Goal: Task Accomplishment & Management: Manage account settings

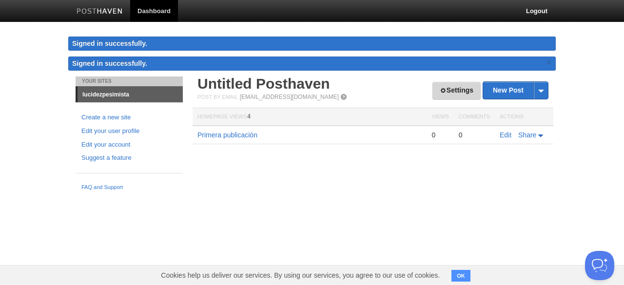
click at [433, 95] on link "Settings" at bounding box center [456, 91] width 48 height 18
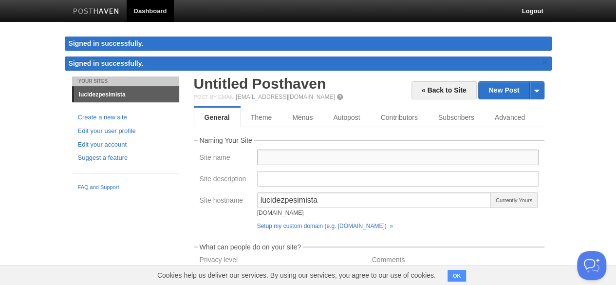
click at [339, 157] on input "Site name" at bounding box center [398, 158] width 282 height 16
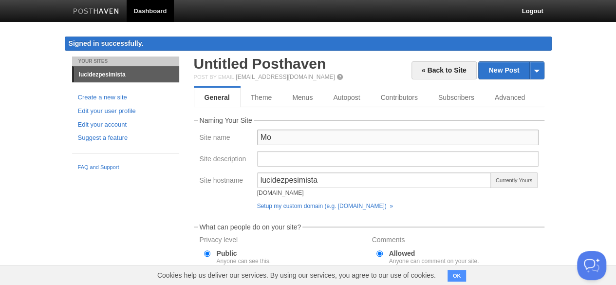
type input "M"
type input "@lucidezpesimista"
click at [441, 199] on div "lucidezpesimista lucidezpesimista.posthaven.com" at bounding box center [374, 186] width 235 height 28
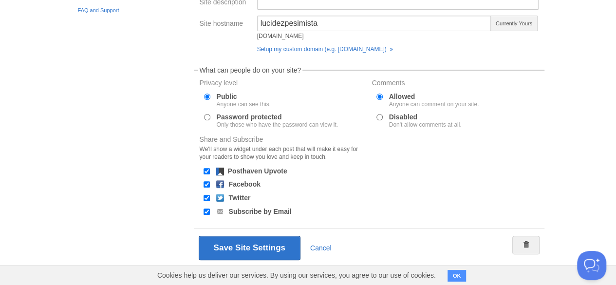
scroll to position [167, 0]
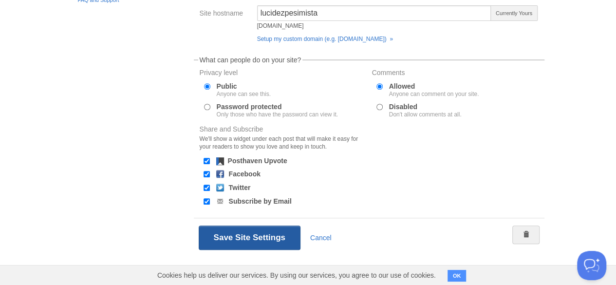
click at [272, 236] on button "Save Site Settings" at bounding box center [250, 238] width 102 height 24
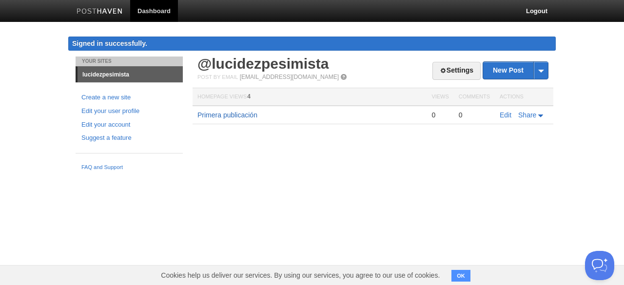
click at [221, 113] on link "Primera publicación" at bounding box center [227, 115] width 60 height 8
click at [449, 75] on link "Settings" at bounding box center [456, 71] width 48 height 18
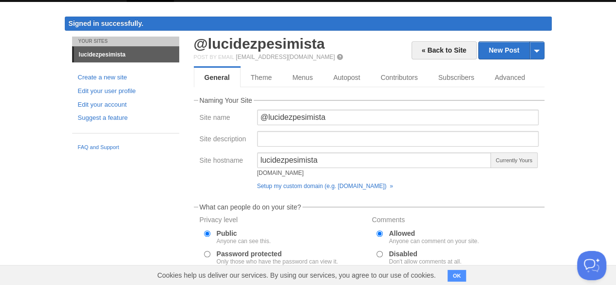
scroll to position [19, 0]
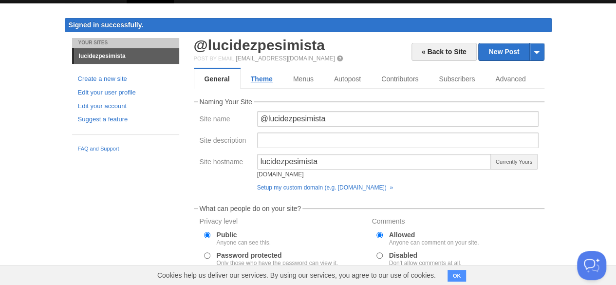
click at [248, 80] on link "Theme" at bounding box center [262, 78] width 42 height 19
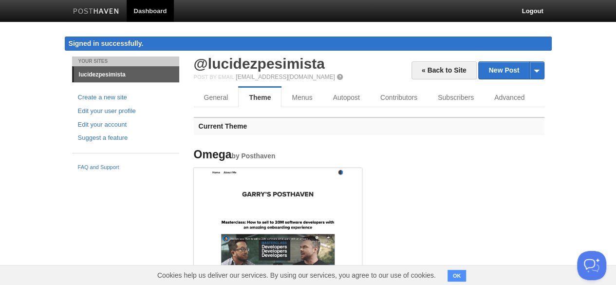
click at [285, 152] on h4 "Omega by Posthaven" at bounding box center [278, 155] width 168 height 12
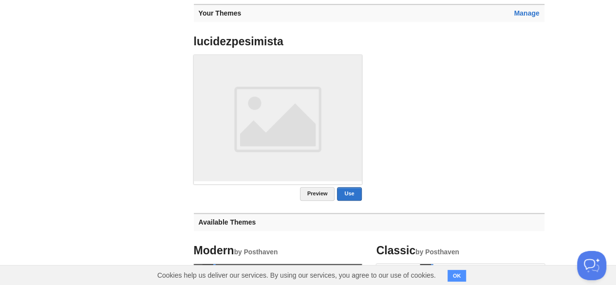
scroll to position [437, 0]
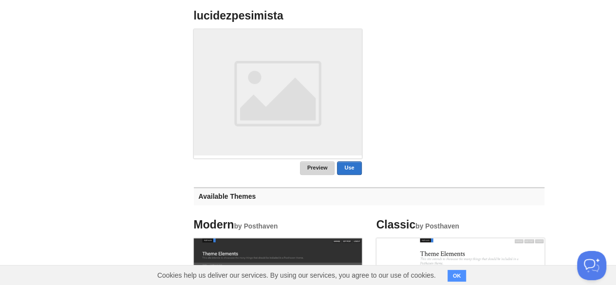
click at [332, 165] on link "Preview" at bounding box center [317, 168] width 35 height 14
click at [344, 169] on link "Use" at bounding box center [349, 168] width 24 height 14
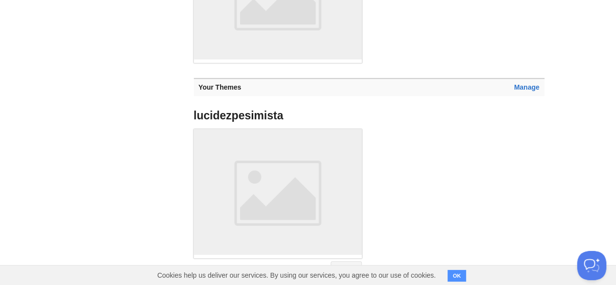
scroll to position [116, 0]
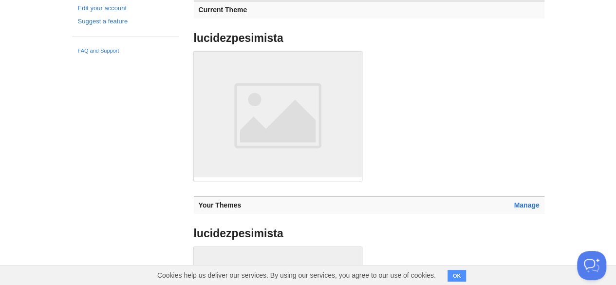
click at [399, 185] on ul "lucidezpesimista" at bounding box center [369, 107] width 365 height 165
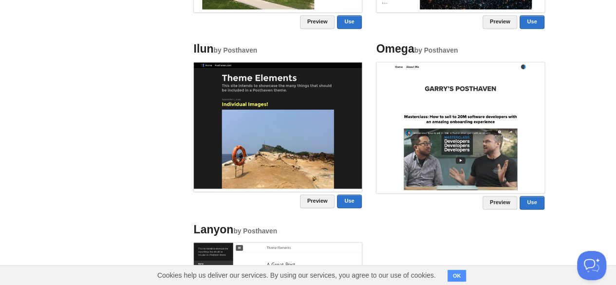
scroll to position [698, 0]
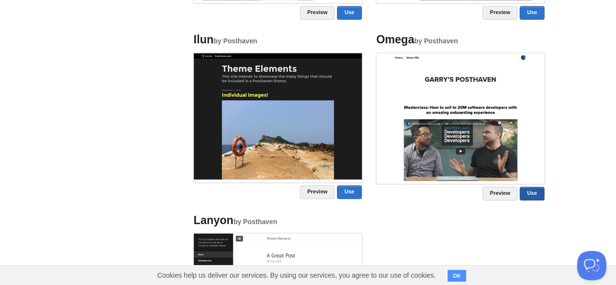
click at [526, 195] on link "Use" at bounding box center [532, 194] width 24 height 14
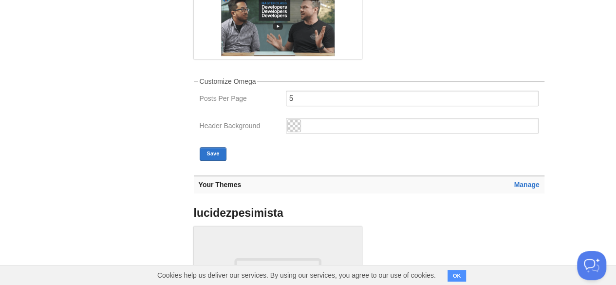
scroll to position [233, 0]
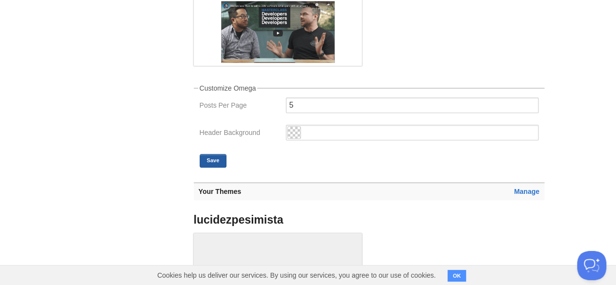
click at [222, 156] on button "Save" at bounding box center [213, 161] width 27 height 14
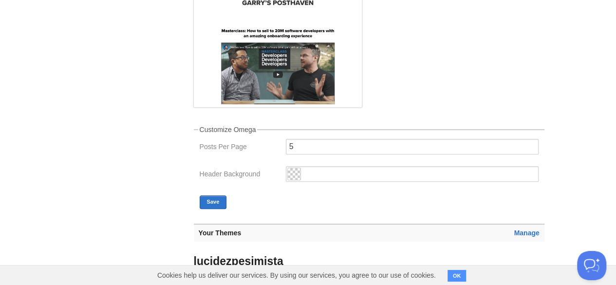
scroll to position [193, 0]
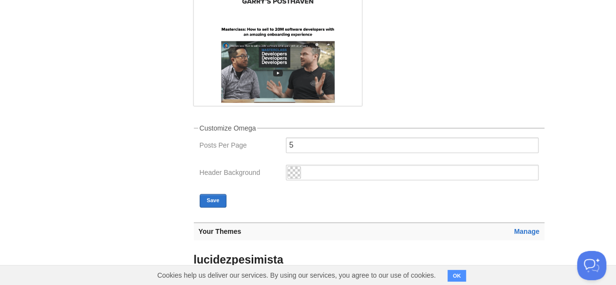
click at [514, 225] on h3 "Manage Your Themes" at bounding box center [369, 231] width 351 height 18
click at [515, 228] on link "Manage" at bounding box center [526, 231] width 25 height 8
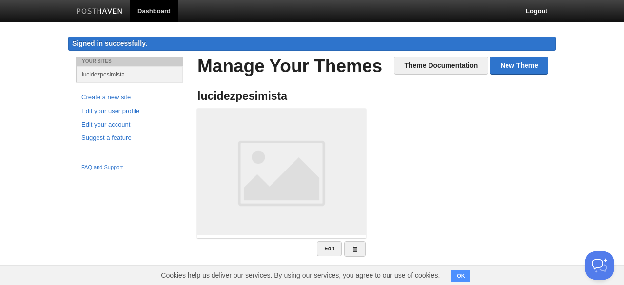
click at [562, 124] on body "Dashboard Logout Signed in successfully. Signed in successfully. × Updated site…" at bounding box center [312, 142] width 624 height 284
click at [478, 130] on ul "lucidezpesimista Edit" at bounding box center [372, 173] width 365 height 181
click at [328, 250] on link "Edit" at bounding box center [329, 248] width 25 height 15
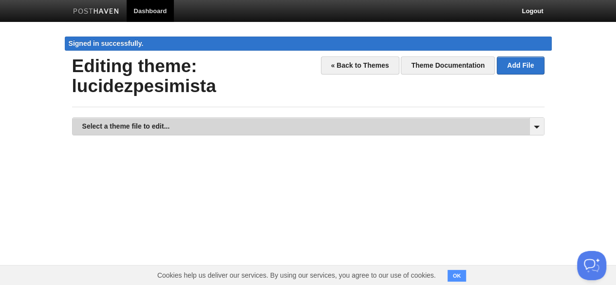
click at [503, 129] on link "Select a theme file to edit..." at bounding box center [309, 126] width 472 height 17
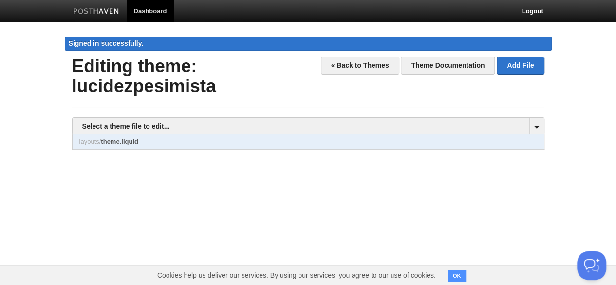
click at [474, 141] on link "layouts/ theme.liquid" at bounding box center [309, 141] width 472 height 15
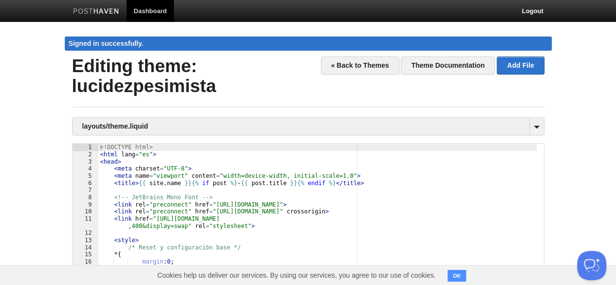
click at [464, 182] on div "<! DOCTYPE html > < html lang = "es" > < head > < meta charset = "UTF-8" > < me…" at bounding box center [317, 275] width 439 height 262
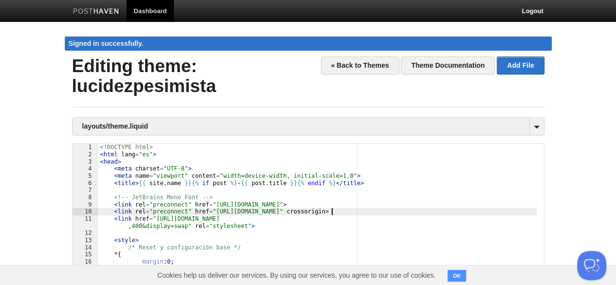
click at [414, 208] on div "<! DOCTYPE html > < html lang = "es" > < head > < meta charset = "UTF-8" > < me…" at bounding box center [317, 275] width 439 height 262
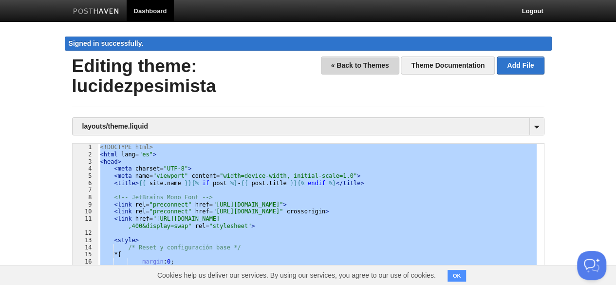
click at [358, 66] on link "« Back to Themes" at bounding box center [360, 66] width 78 height 18
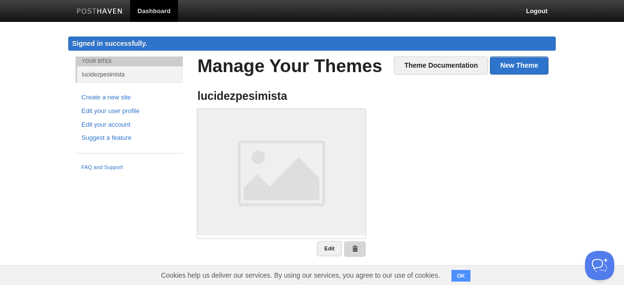
click at [349, 247] on link at bounding box center [354, 249] width 21 height 16
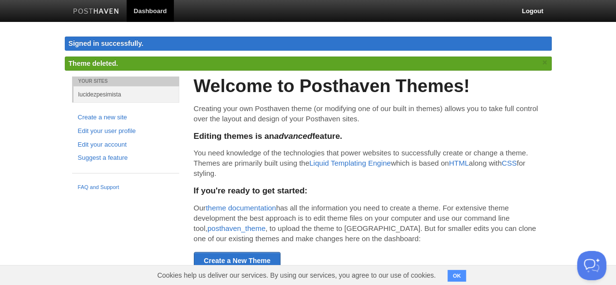
click at [295, 144] on div "Welcome to Posthaven Themes! Creating your own Posthaven theme (or modifying on…" at bounding box center [369, 172] width 351 height 193
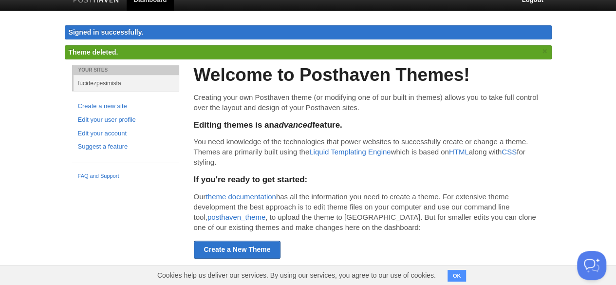
scroll to position [12, 0]
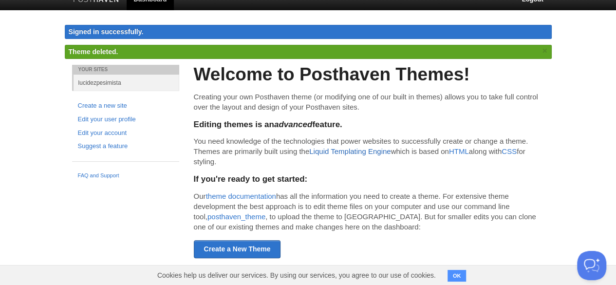
click at [330, 151] on link "Liquid Templating Engine" at bounding box center [349, 151] width 81 height 8
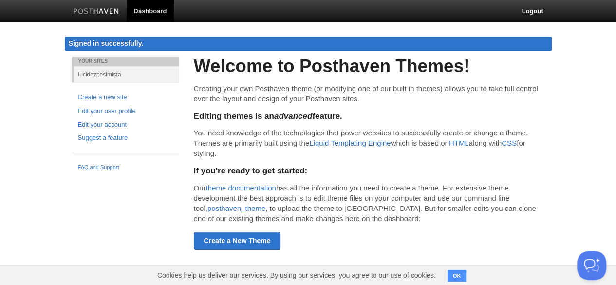
scroll to position [0, 0]
click at [420, 148] on p "You need knowledge of the technologies that power websites to successfully crea…" at bounding box center [372, 143] width 351 height 31
click at [241, 206] on link "posthaven_theme" at bounding box center [240, 208] width 58 height 8
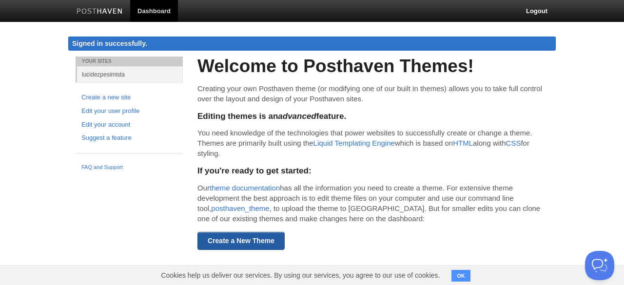
click at [214, 239] on link "Create a New Theme" at bounding box center [240, 241] width 87 height 18
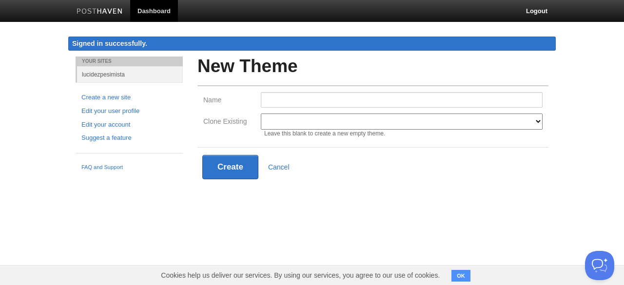
click at [278, 127] on select "Modern Classic Ilun Omega Lanyon Myers Senkai Lagier" at bounding box center [402, 122] width 282 height 16
click at [214, 205] on div "New Theme Name Clone Existing Modern Classic Ilun Omega Lanyon Myers Senkai Lag…" at bounding box center [372, 136] width 365 height 159
click at [91, 95] on link "Create a new site" at bounding box center [128, 98] width 95 height 10
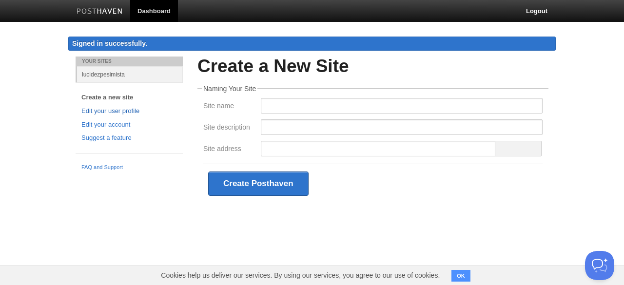
click at [91, 112] on link "Edit your user profile" at bounding box center [128, 111] width 95 height 10
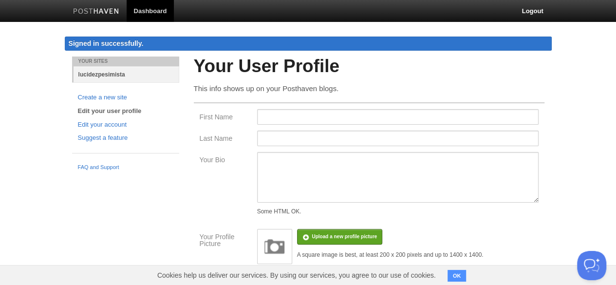
click at [92, 73] on link "lucidezpesimista" at bounding box center [127, 74] width 106 height 16
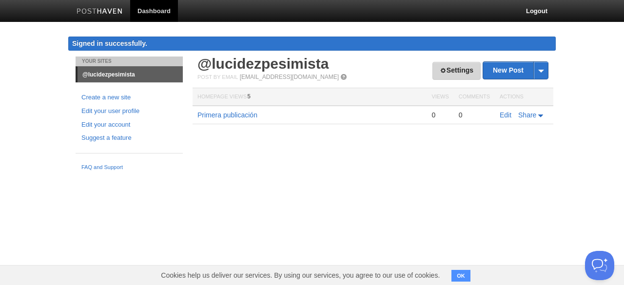
click at [443, 77] on link "Settings" at bounding box center [456, 71] width 48 height 18
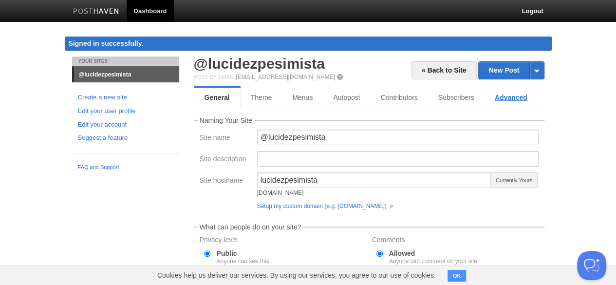
click at [500, 98] on link "Advanced" at bounding box center [511, 97] width 53 height 19
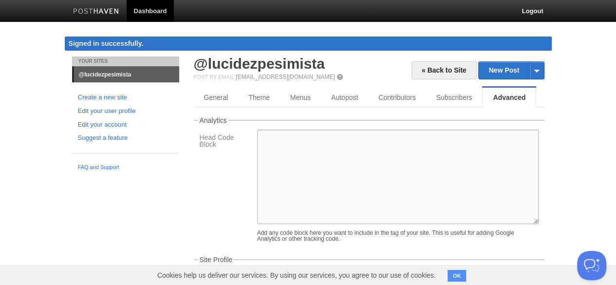
click at [424, 142] on textarea at bounding box center [398, 177] width 282 height 95
click at [261, 94] on link "Theme" at bounding box center [259, 97] width 42 height 19
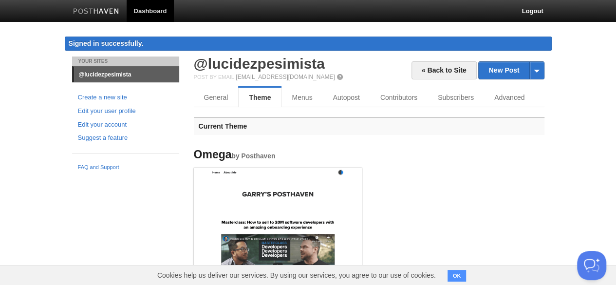
click at [438, 183] on ul "Omega by Posthaven" at bounding box center [369, 225] width 365 height 167
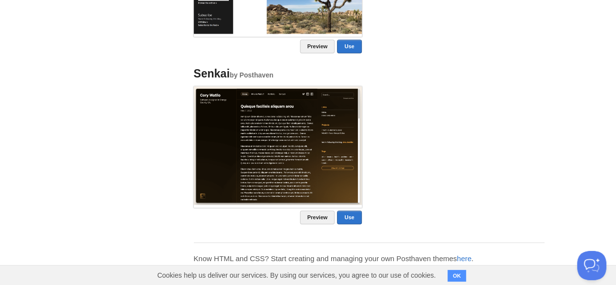
scroll to position [922, 0]
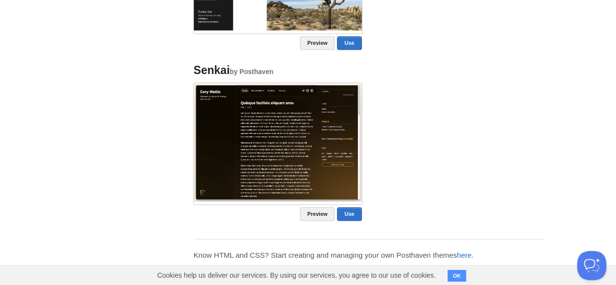
click at [464, 250] on link "here" at bounding box center [464, 254] width 15 height 8
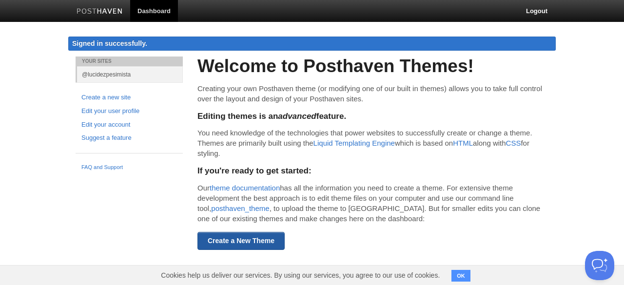
click at [263, 236] on link "Create a New Theme" at bounding box center [240, 241] width 87 height 18
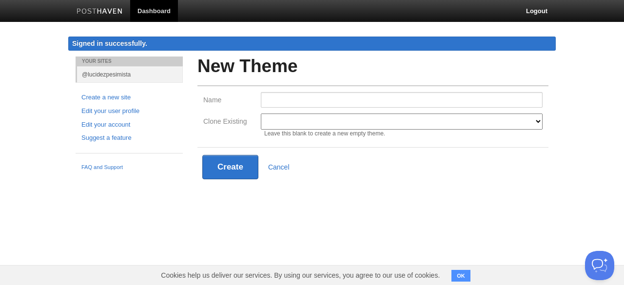
click at [293, 121] on select "Modern Classic Ilun Omega Lanyon Myers Senkai Lagier" at bounding box center [402, 122] width 282 height 16
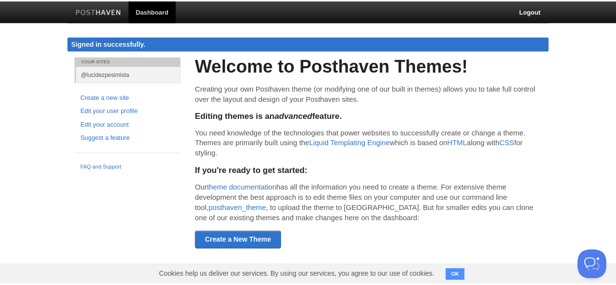
scroll to position [922, 0]
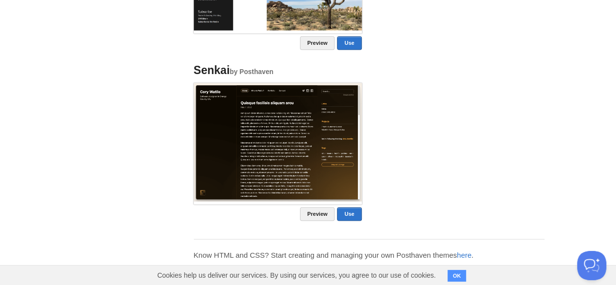
click at [468, 250] on link "here" at bounding box center [464, 254] width 15 height 8
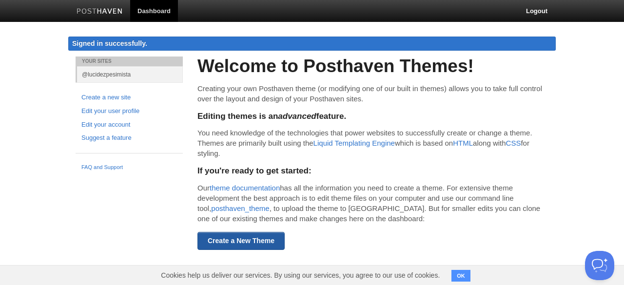
click at [275, 236] on link "Create a New Theme" at bounding box center [240, 241] width 87 height 18
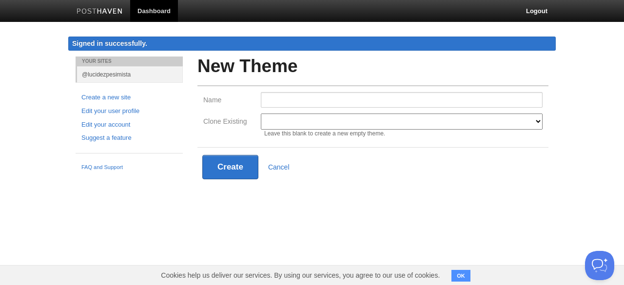
click at [281, 125] on select "Modern Classic Ilun Omega Lanyon Myers Senkai Lagier" at bounding box center [402, 122] width 282 height 16
select select "597"
click at [261, 114] on select "Modern Classic Ilun Omega Lanyon Myers Senkai Lagier" at bounding box center [402, 122] width 282 height 16
click at [248, 162] on button "Create" at bounding box center [230, 167] width 56 height 24
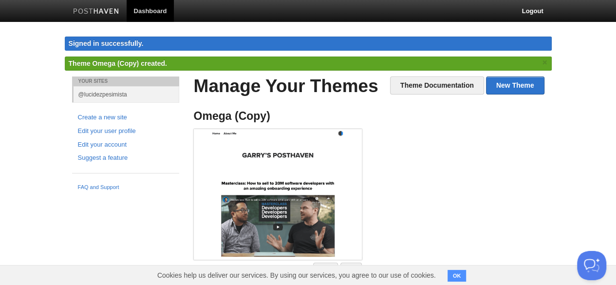
drag, startPoint x: 296, startPoint y: 115, endPoint x: 314, endPoint y: 109, distance: 18.6
click at [314, 109] on li "Omega (Copy) Edit" at bounding box center [278, 194] width 183 height 183
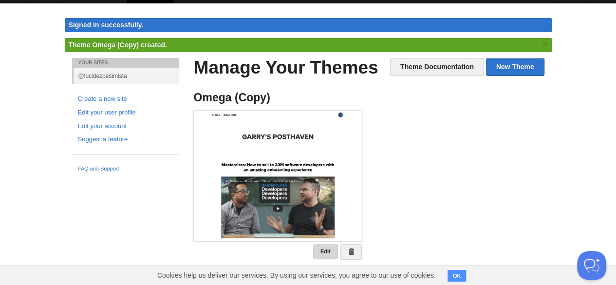
click at [324, 246] on link "Edit" at bounding box center [325, 251] width 25 height 15
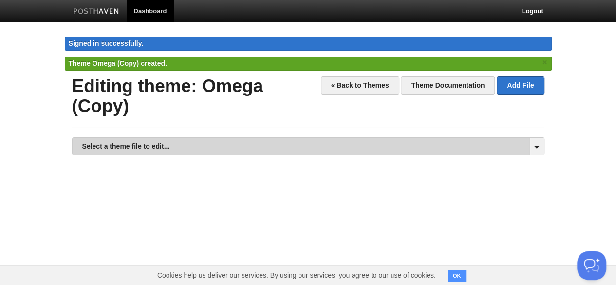
click at [263, 151] on link "Select a theme file to edit..." at bounding box center [309, 146] width 472 height 17
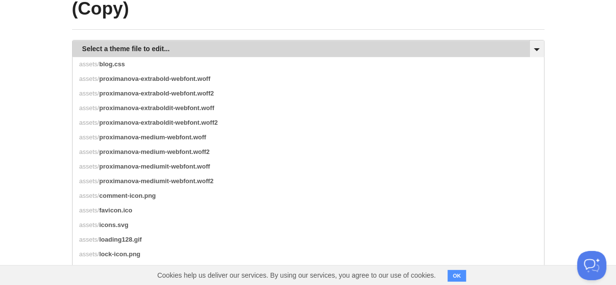
scroll to position [61, 0]
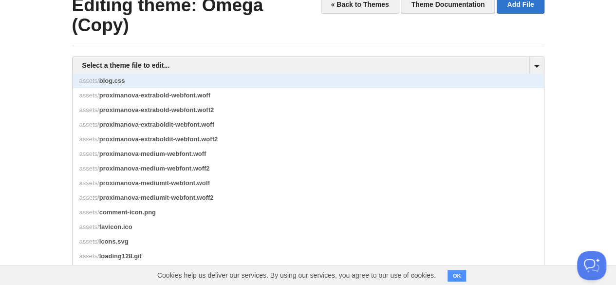
click at [320, 83] on link "assets/ blog.css" at bounding box center [309, 81] width 472 height 15
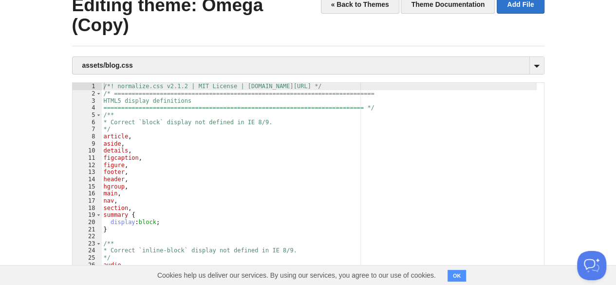
click at [254, 97] on div "/*! normalize.css v2.1.2 | MIT License | git.io/normalize */ /* ===============…" at bounding box center [319, 214] width 435 height 262
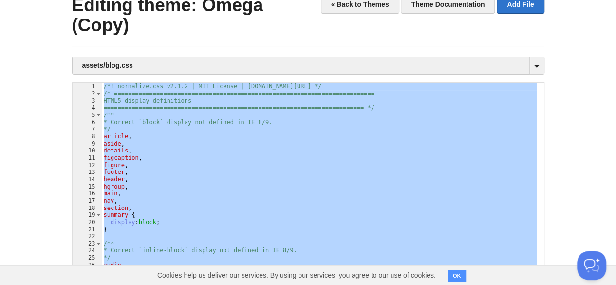
drag, startPoint x: 101, startPoint y: 85, endPoint x: 179, endPoint y: 308, distance: 236.3
click at [179, 284] on html "Dashboard Logout Signed in successfully. Signed in successfully. × Updated site…" at bounding box center [308, 166] width 616 height 455
click at [201, 228] on div "/*! normalize.css v2.1.2 | MIT License | git.io/normalize */ /* ===============…" at bounding box center [319, 206] width 435 height 247
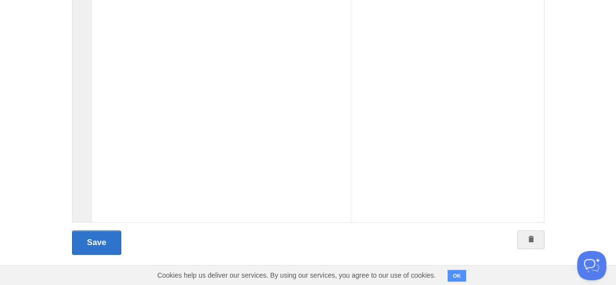
scroll to position [13691, 0]
click at [186, 97] on div at bounding box center [318, 106] width 453 height 262
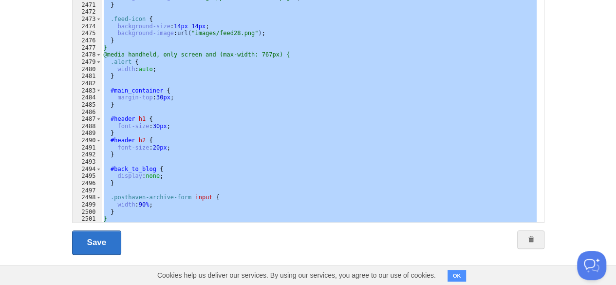
click at [114, 219] on div "@media (-webkit-min-device-pixel-ratio: 2), (min-resolution: 2dppx) { /* Retina…" at bounding box center [319, 98] width 435 height 247
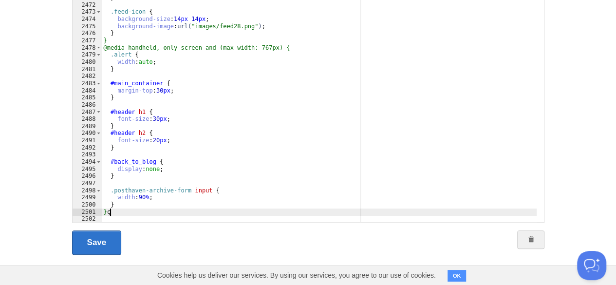
scroll to position [0, 0]
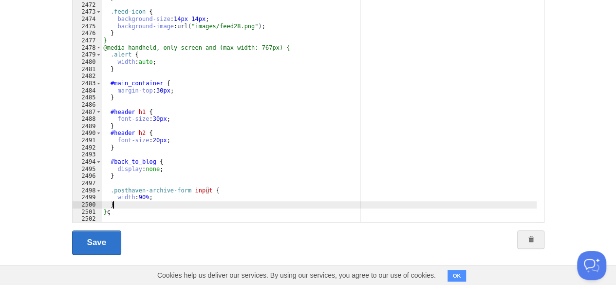
click at [164, 206] on div "/* Retina-specific stuff here */ #topbar .posthaven-tab { background-image : ur…" at bounding box center [319, 104] width 435 height 262
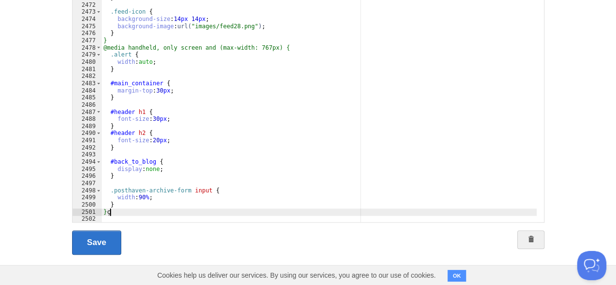
click at [163, 214] on div "/* Retina-specific stuff here */ #topbar .posthaven-tab { background-image : ur…" at bounding box center [319, 104] width 435 height 262
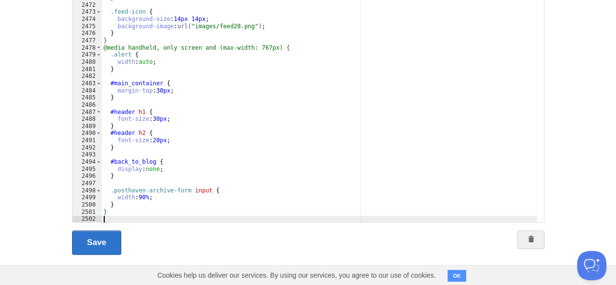
type textarea ""
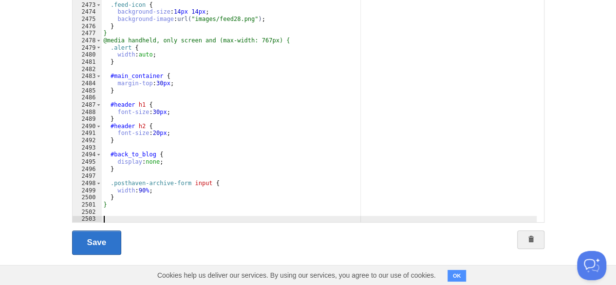
scroll to position [20350, 0]
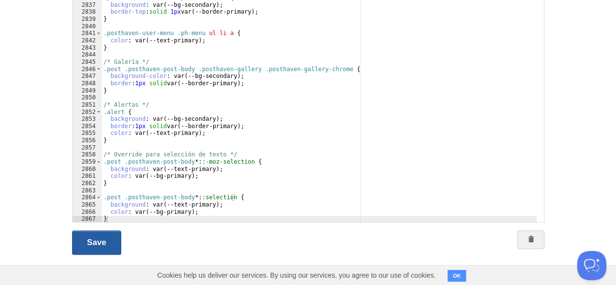
click at [104, 250] on link "Save" at bounding box center [97, 242] width 50 height 24
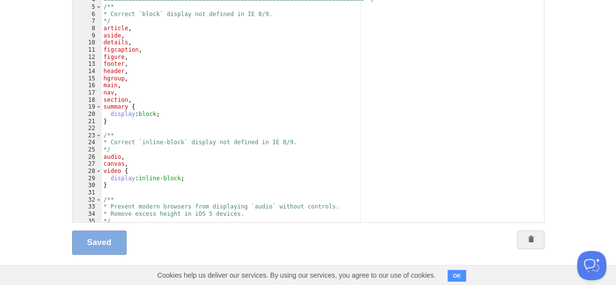
scroll to position [0, 0]
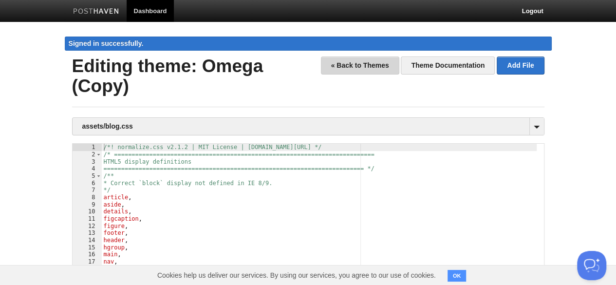
click at [368, 63] on link "« Back to Themes" at bounding box center [360, 66] width 78 height 18
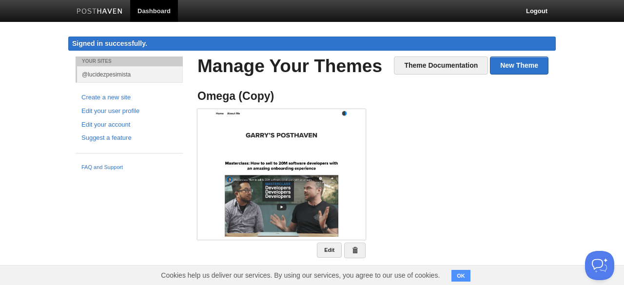
click at [430, 150] on ul "Omega (Copy) Edit" at bounding box center [372, 174] width 365 height 183
click at [618, 60] on body "Dashboard Logout Signed in successfully. Signed in successfully. × Updated site…" at bounding box center [312, 142] width 624 height 285
click at [501, 149] on ul "Omega (Copy) Edit" at bounding box center [372, 174] width 365 height 183
click at [114, 75] on link "@lucidezpesimista" at bounding box center [130, 74] width 106 height 16
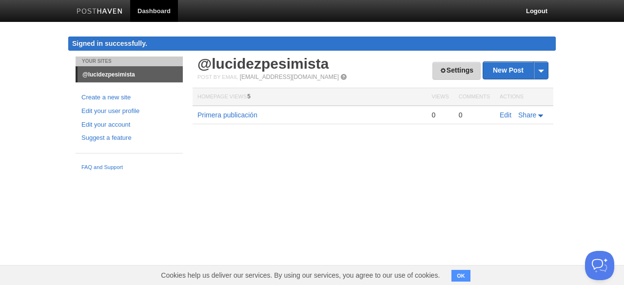
click at [441, 77] on link "Settings" at bounding box center [456, 71] width 48 height 18
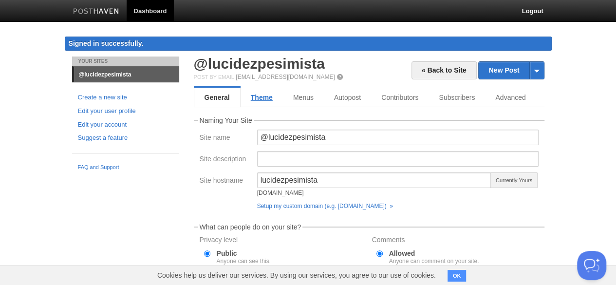
click at [265, 97] on link "Theme" at bounding box center [262, 97] width 42 height 19
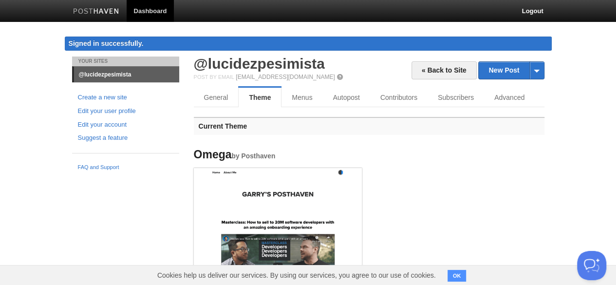
click at [329, 168] on img at bounding box center [278, 232] width 168 height 128
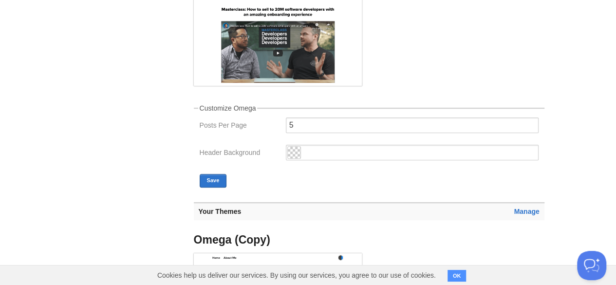
click at [329, 167] on div "Current Theme Omega by Posthaven Customize Omega Posts Per Page 5 Header Backgr…" at bounding box center [369, 50] width 351 height 293
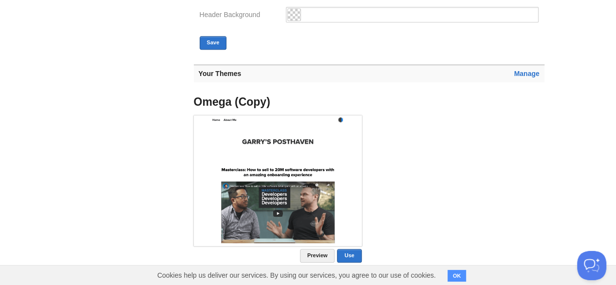
click at [329, 167] on img at bounding box center [278, 179] width 168 height 128
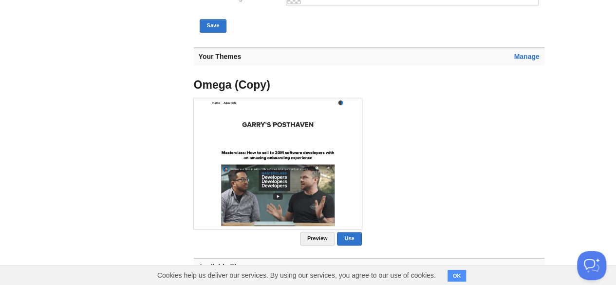
scroll to position [370, 0]
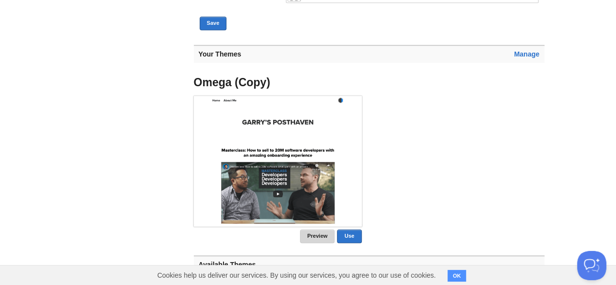
click at [324, 235] on link "Preview" at bounding box center [317, 236] width 35 height 14
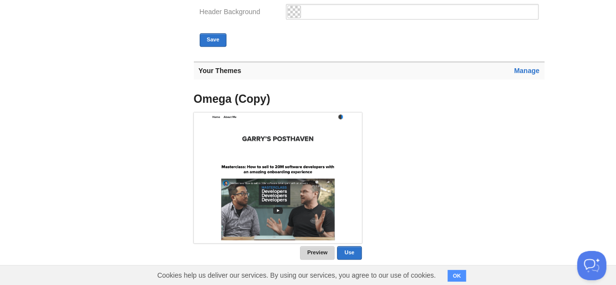
scroll to position [347, 0]
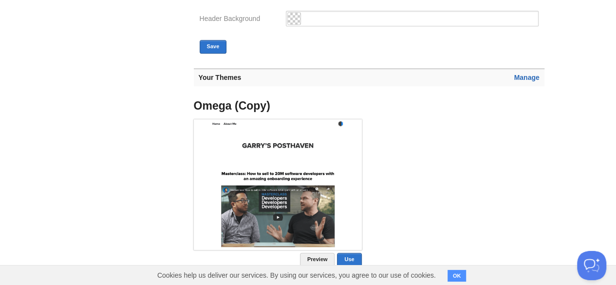
click at [526, 74] on link "Manage" at bounding box center [526, 78] width 25 height 8
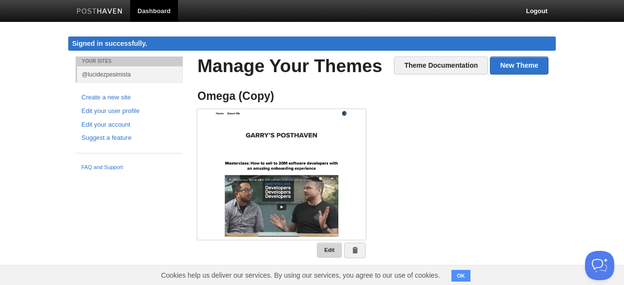
click at [322, 250] on link "Edit" at bounding box center [329, 250] width 25 height 15
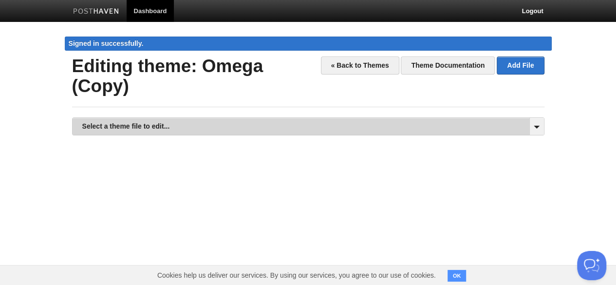
click at [360, 126] on link "Select a theme file to edit..." at bounding box center [309, 126] width 472 height 17
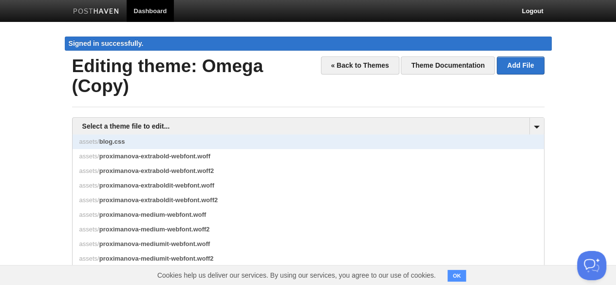
click at [340, 146] on link "assets/ blog.css" at bounding box center [309, 141] width 472 height 15
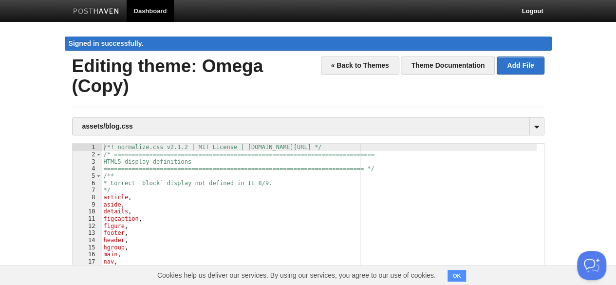
click at [344, 147] on div "/*! normalize.css v2.1.2 | MIT License | git.io/normalize */ /* ===============…" at bounding box center [319, 275] width 435 height 262
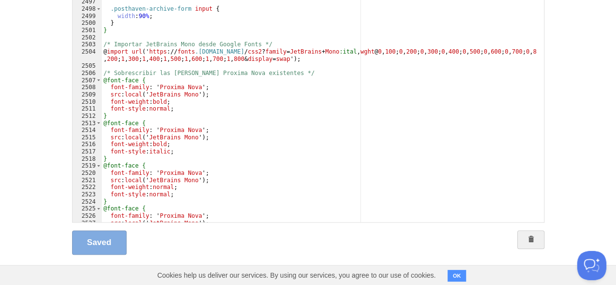
scroll to position [17917, 0]
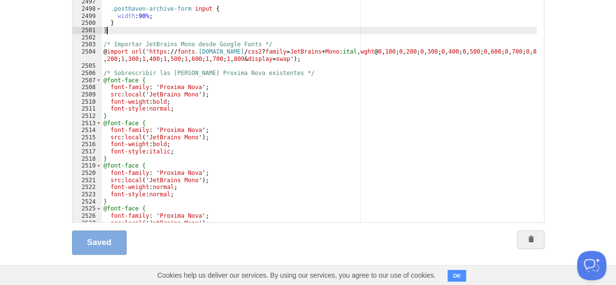
click at [127, 27] on div "#back_to_blog { display : none ; } .posthaven-archive-form input { width : 90 %…" at bounding box center [319, 101] width 435 height 262
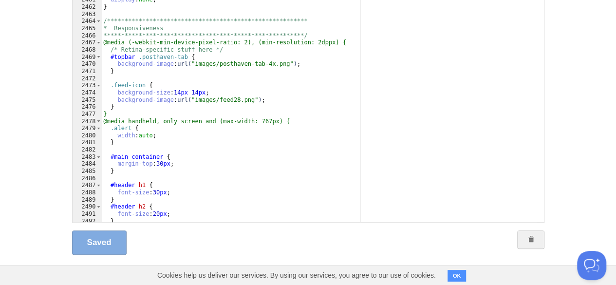
scroll to position [17661, 0]
click at [146, 108] on div "**********" at bounding box center [319, 106] width 435 height 262
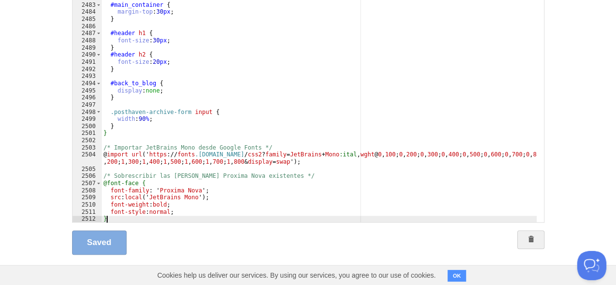
scroll to position [17849, 0]
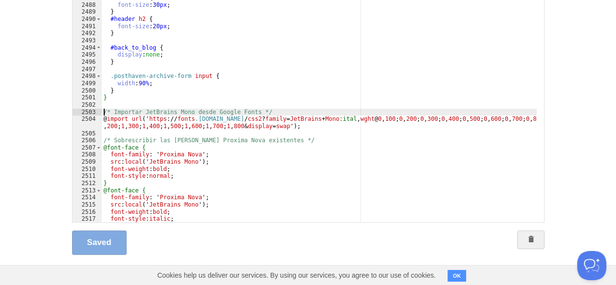
click at [103, 110] on div "margin-top : 30 px ; } #header h1 { font-size : 30 px ; } #header h2 { font-siz…" at bounding box center [319, 104] width 435 height 262
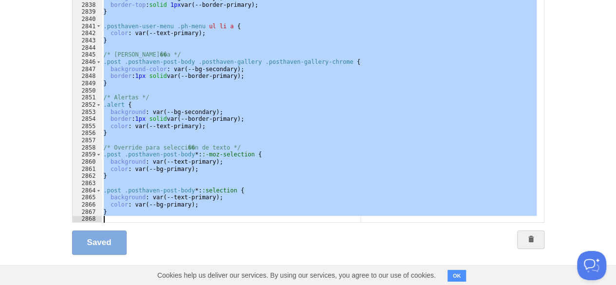
scroll to position [20357, 0]
drag, startPoint x: 103, startPoint y: 110, endPoint x: 133, endPoint y: 307, distance: 199.6
click at [133, 284] on html "Dashboard Logout Signed in successfully. Signed in successfully. × Updated site…" at bounding box center [308, 58] width 616 height 455
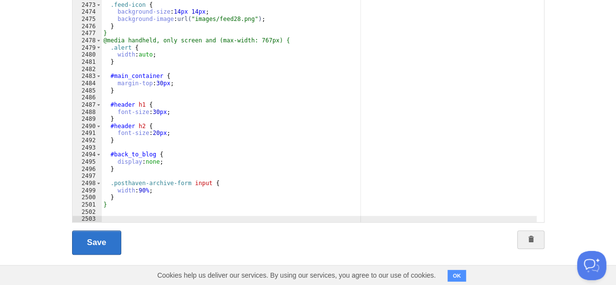
type textarea ""
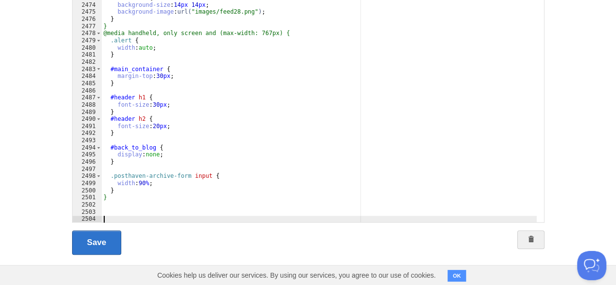
scroll to position [20436, 0]
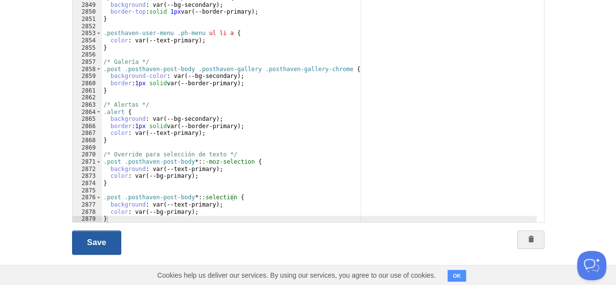
click at [87, 248] on link "Save" at bounding box center [97, 242] width 50 height 24
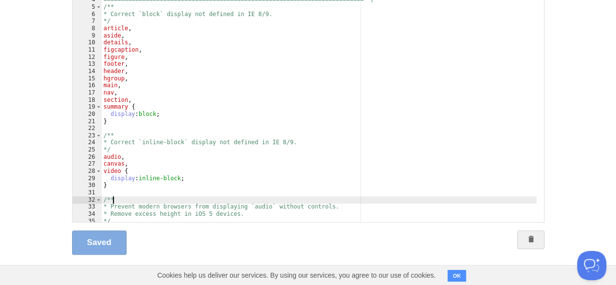
click at [161, 196] on div "/*! normalize.css v2.1.2 | MIT License | git.io/normalize */ /* ===============…" at bounding box center [319, 106] width 435 height 262
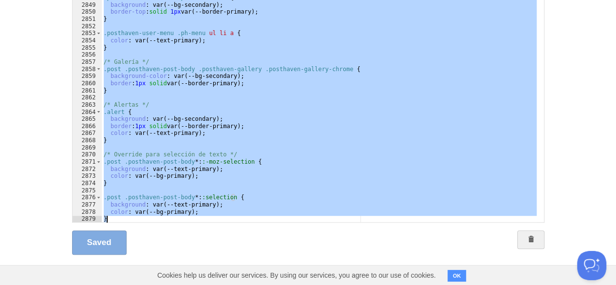
scroll to position [20679, 0]
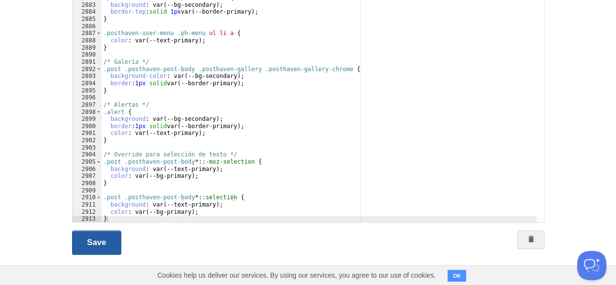
click at [83, 240] on link "Save" at bounding box center [97, 242] width 50 height 24
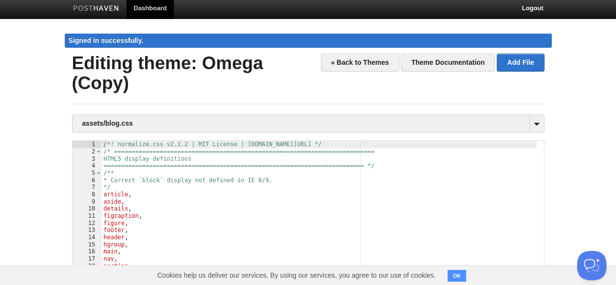
scroll to position [0, 0]
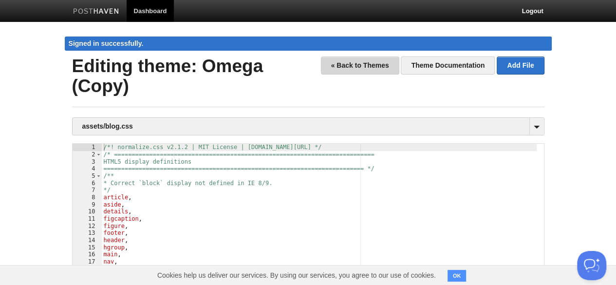
click at [380, 66] on link "« Back to Themes" at bounding box center [360, 66] width 78 height 18
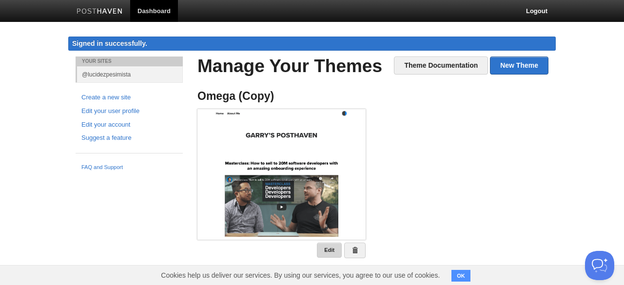
click at [325, 251] on link "Edit" at bounding box center [329, 250] width 25 height 15
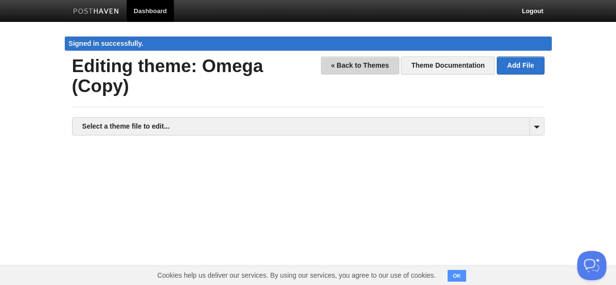
click at [379, 63] on link "« Back to Themes" at bounding box center [360, 66] width 78 height 18
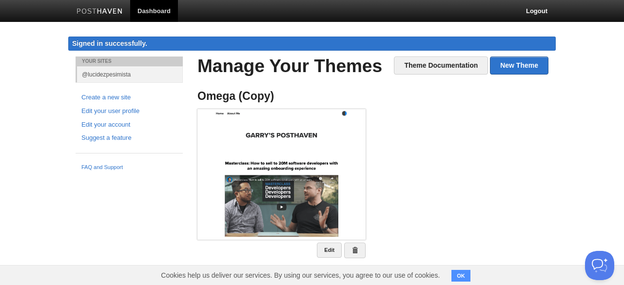
click at [455, 277] on button "OK" at bounding box center [460, 276] width 19 height 12
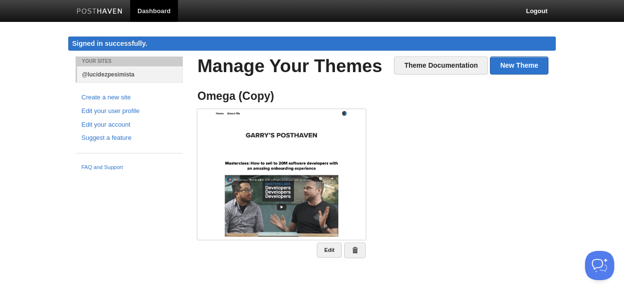
click at [104, 76] on link "@lucidezpesimista" at bounding box center [130, 74] width 106 height 16
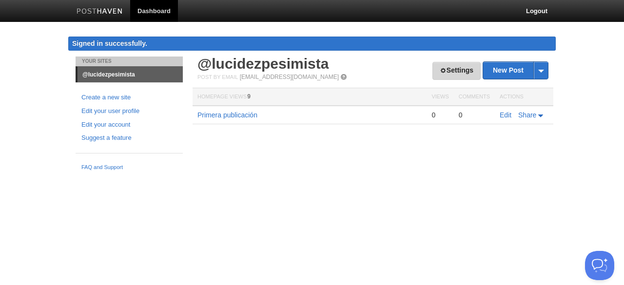
click at [450, 74] on link "Settings" at bounding box center [456, 71] width 48 height 18
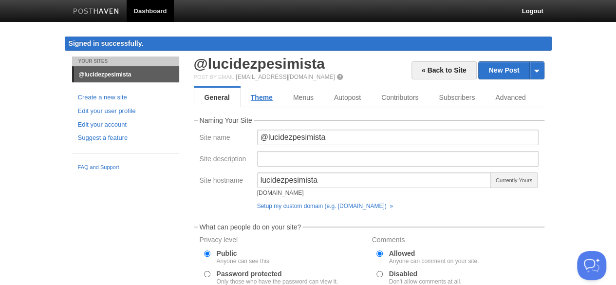
click at [261, 103] on link "Theme" at bounding box center [262, 97] width 42 height 19
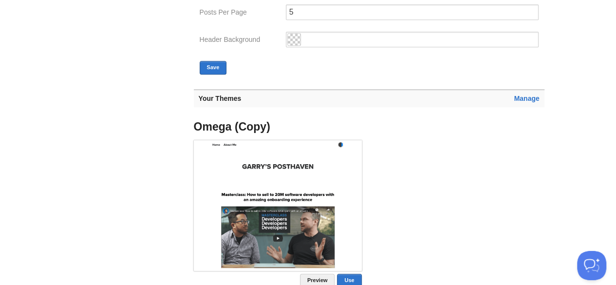
scroll to position [340, 0]
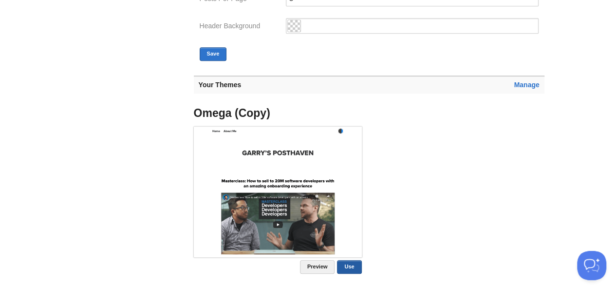
click at [347, 268] on link "Use" at bounding box center [349, 267] width 24 height 14
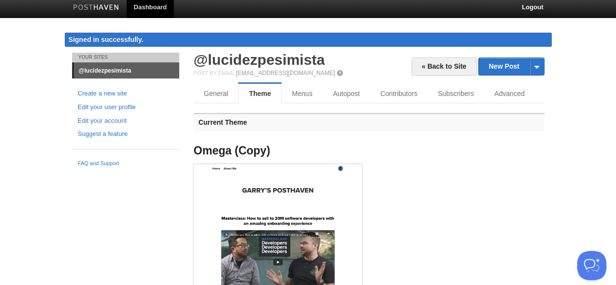
scroll to position [0, 0]
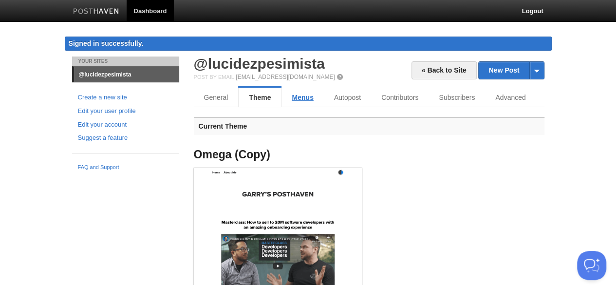
click at [312, 97] on link "Menus" at bounding box center [303, 97] width 42 height 19
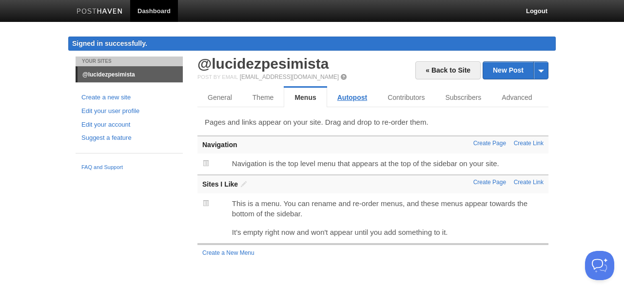
click at [339, 98] on link "Autopost" at bounding box center [352, 97] width 50 height 19
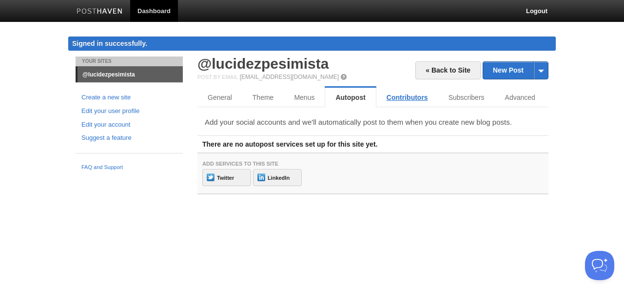
click at [396, 100] on link "Contributors" at bounding box center [407, 97] width 62 height 19
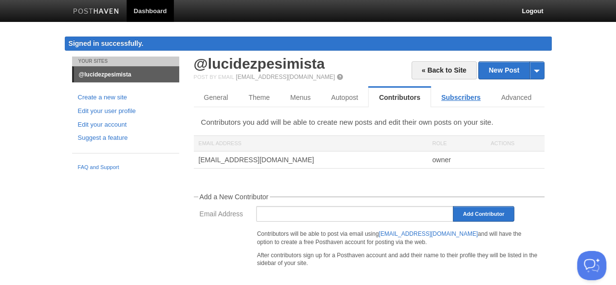
click at [451, 101] on link "Subscribers" at bounding box center [461, 97] width 60 height 19
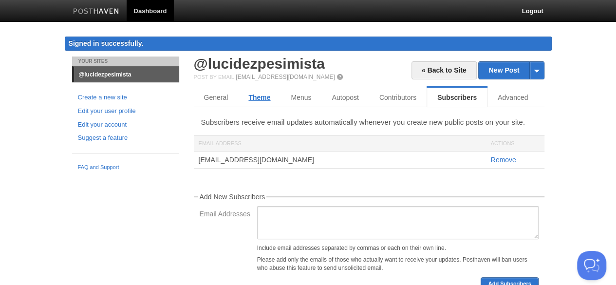
click at [247, 95] on link "Theme" at bounding box center [259, 97] width 42 height 19
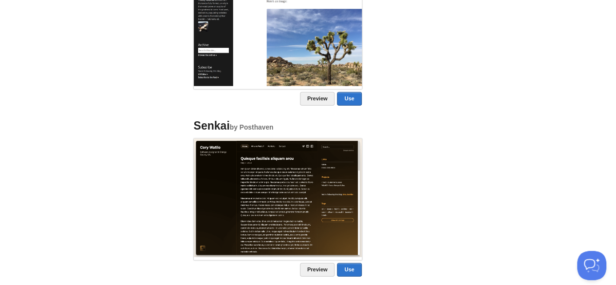
scroll to position [1132, 0]
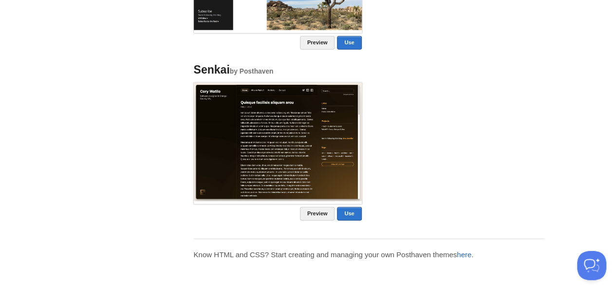
click at [462, 254] on link "here" at bounding box center [464, 254] width 15 height 8
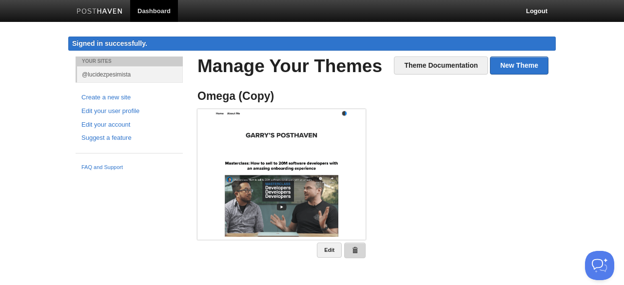
click at [351, 246] on link at bounding box center [354, 251] width 21 height 16
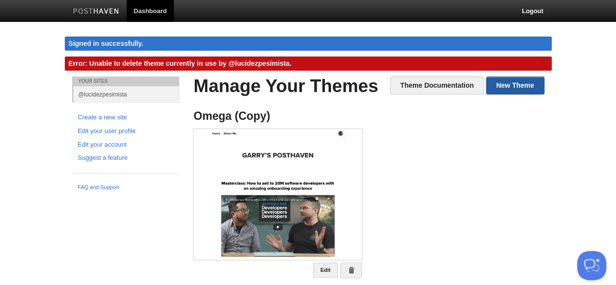
click at [507, 86] on link "New Theme" at bounding box center [515, 85] width 58 height 18
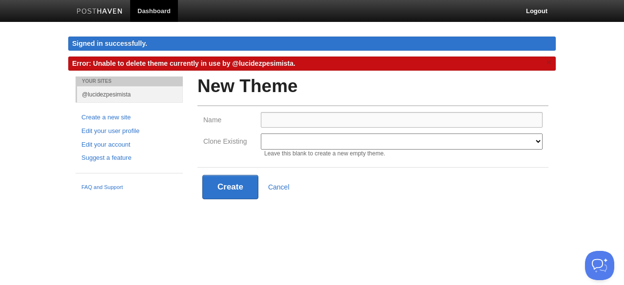
click at [382, 116] on input "Name" at bounding box center [402, 120] width 282 height 16
type input "@lucidezpesimista"
click at [347, 143] on select "Modern Classic Ilun Omega Lanyon Myers Senkai Lagier" at bounding box center [402, 141] width 282 height 16
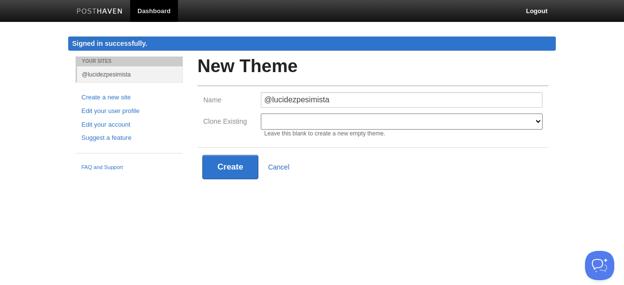
click at [278, 167] on link "Cancel" at bounding box center [278, 167] width 21 height 8
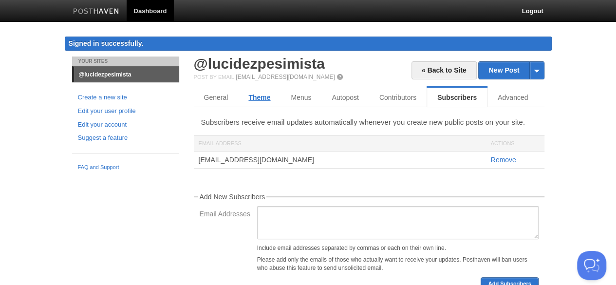
click at [256, 98] on link "Theme" at bounding box center [259, 97] width 42 height 19
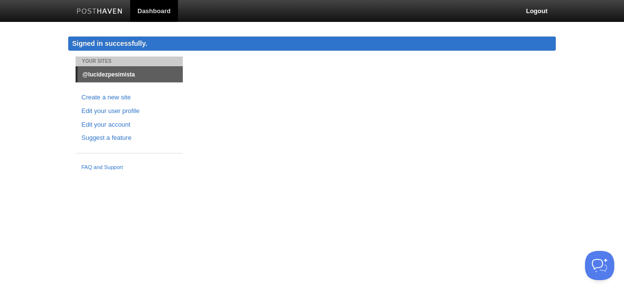
click at [587, 98] on body "Dashboard Logout Signed in successfully. Signed in successfully. × Updated site…" at bounding box center [312, 87] width 624 height 175
click at [141, 14] on link "Dashboard" at bounding box center [154, 11] width 48 height 22
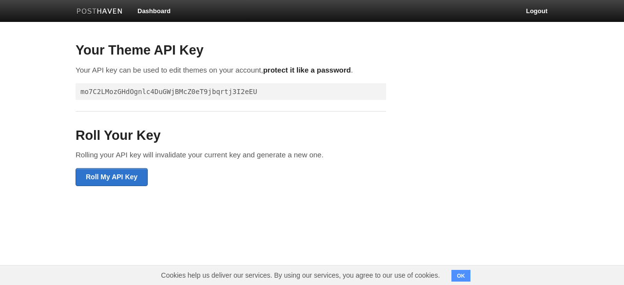
click at [194, 88] on pre "mo7C2LMozGHdOgnlc4DuGWjBMcZ0eT9jbqrtj3I2eEU" at bounding box center [231, 91] width 310 height 17
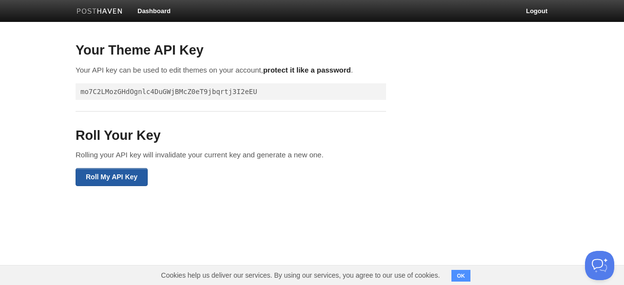
click at [142, 185] on input "Roll My API Key" at bounding box center [112, 177] width 72 height 18
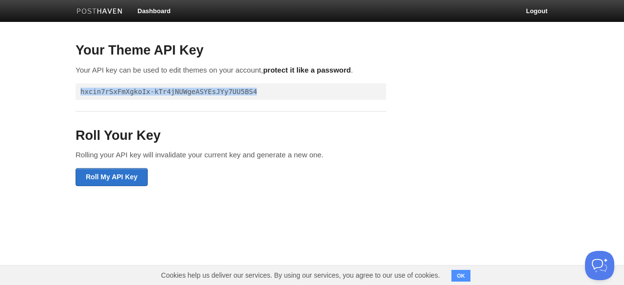
drag, startPoint x: 251, startPoint y: 88, endPoint x: 78, endPoint y: 92, distance: 173.5
click at [78, 92] on pre "hxcin7rSxFmXgkoIx-kTr4jNUWgeASYEsJYy7UU5BS4" at bounding box center [231, 91] width 310 height 17
copy pre "hxcin7rSxFmXgkoIx-kTr4jNUWgeASYEsJYy7UU5BS4"
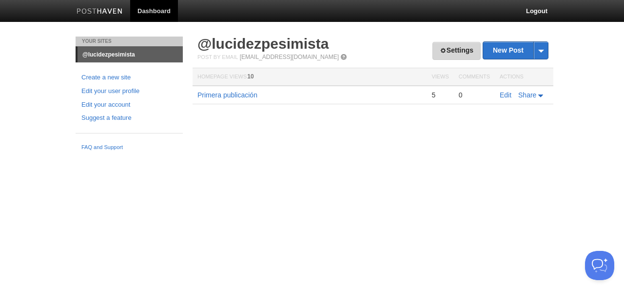
click at [448, 52] on link "Settings" at bounding box center [456, 51] width 48 height 18
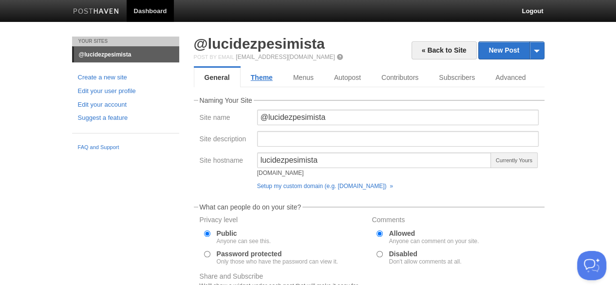
click at [266, 78] on link "Theme" at bounding box center [262, 77] width 42 height 19
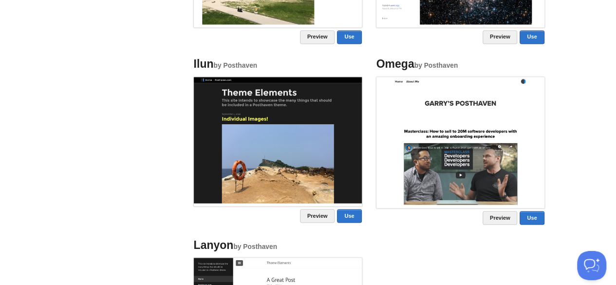
scroll to position [754, 0]
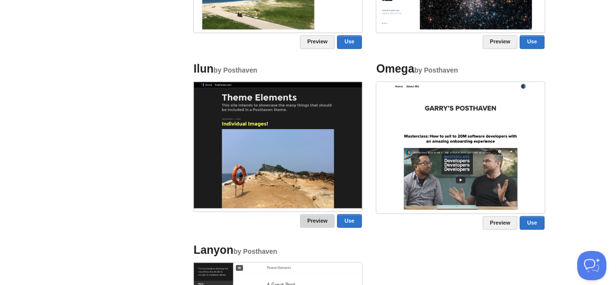
click at [318, 218] on link "Preview" at bounding box center [317, 221] width 35 height 14
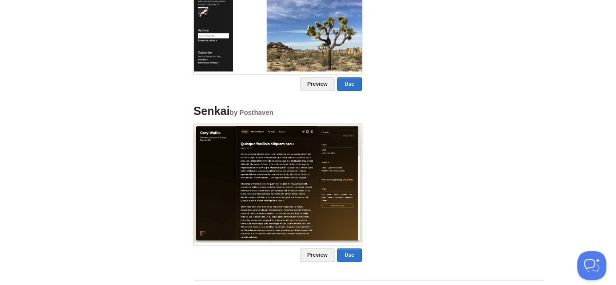
scroll to position [1112, 0]
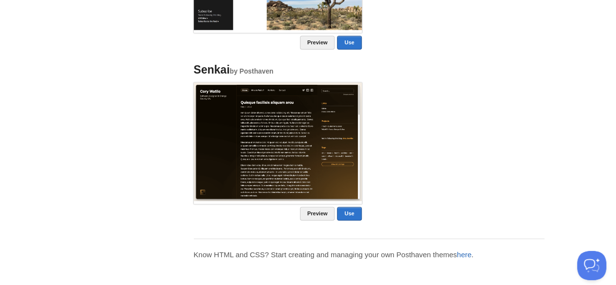
click at [468, 250] on link "here" at bounding box center [464, 254] width 15 height 8
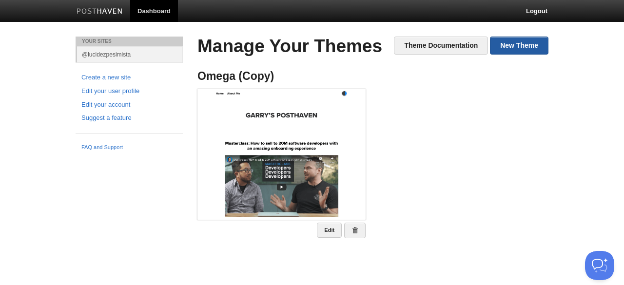
click at [519, 54] on link "New Theme" at bounding box center [519, 46] width 58 height 18
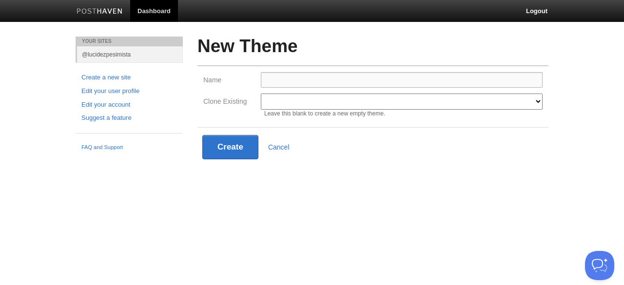
click at [372, 79] on input "Name" at bounding box center [402, 80] width 282 height 16
type input "@lucidezpesimista"
click at [354, 102] on select "Omega (Copy) Modern Classic Ilun Omega Lanyon Myers Senkai Lagier" at bounding box center [402, 102] width 282 height 16
select select "18"
click at [261, 94] on select "Omega (Copy) Modern Classic Ilun Omega Lanyon Myers Senkai Lagier" at bounding box center [402, 102] width 282 height 16
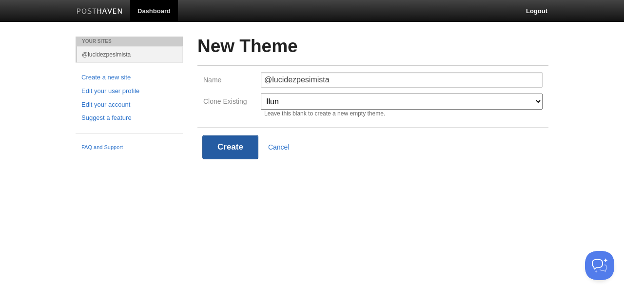
click at [242, 151] on button "Create" at bounding box center [230, 147] width 56 height 24
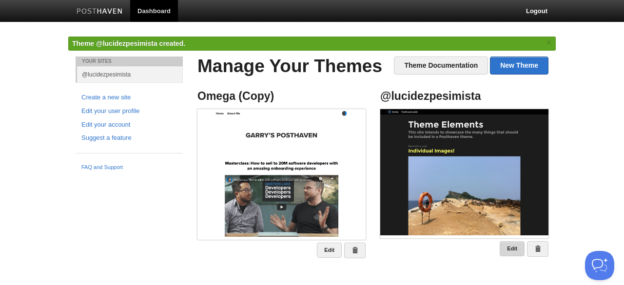
click at [512, 249] on link "Edit" at bounding box center [511, 248] width 25 height 15
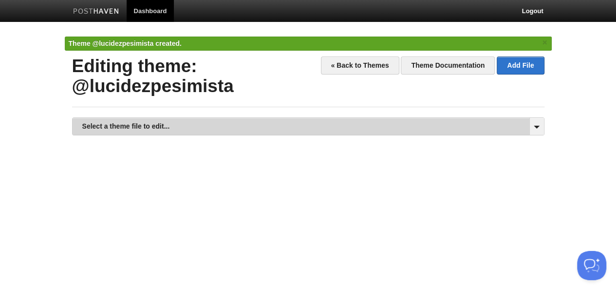
click at [375, 129] on link "Select a theme file to edit..." at bounding box center [309, 126] width 472 height 17
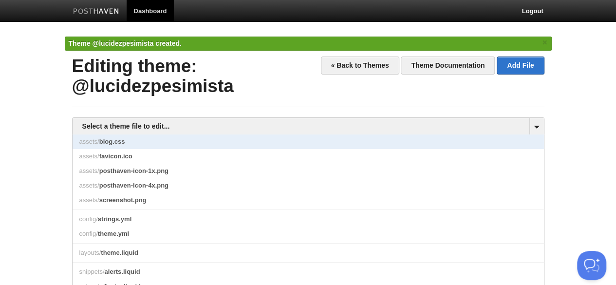
click at [341, 136] on link "assets/ blog.css" at bounding box center [309, 141] width 472 height 15
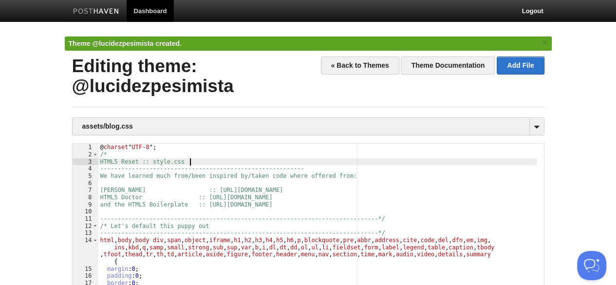
click at [283, 160] on div "@ charset " UTF-8 "; /* HTML5 Reset :: style.css ------------------------------…" at bounding box center [317, 275] width 439 height 262
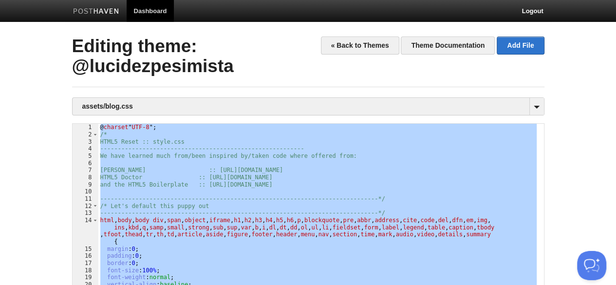
click at [181, 122] on div "assets/blog.css assets/ blog.css assets/ favicon.ico assets/ posthaven-icon-1x.…" at bounding box center [308, 256] width 473 height 318
click at [173, 138] on div "@ charset " UTF-8 "; /* HTML5 Reset :: style.css ------------------------------…" at bounding box center [317, 247] width 438 height 247
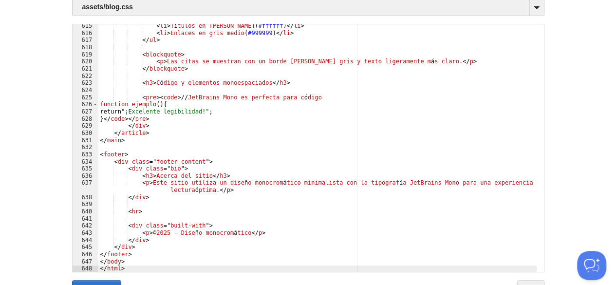
scroll to position [150, 0]
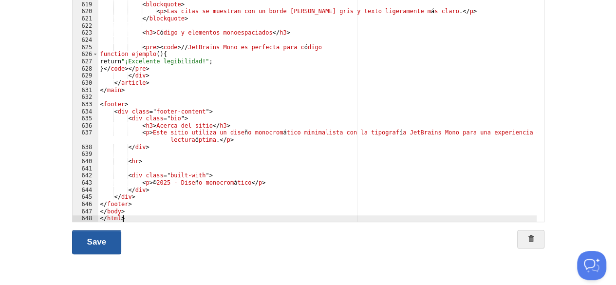
click at [102, 235] on link "Save" at bounding box center [97, 242] width 50 height 24
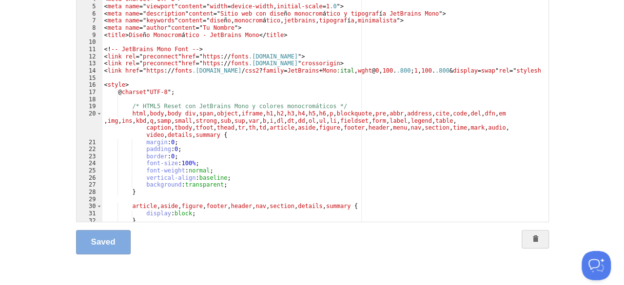
scroll to position [0, 0]
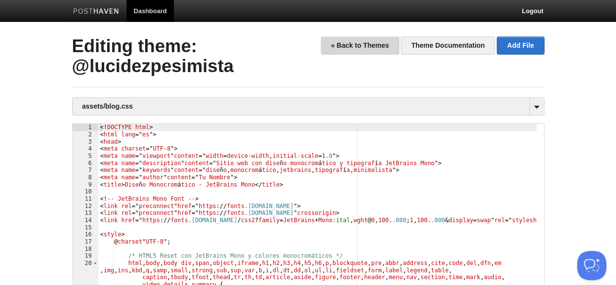
click at [375, 48] on link "« Back to Themes" at bounding box center [360, 46] width 78 height 18
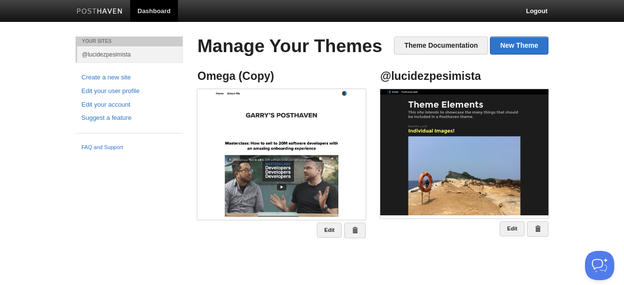
click at [575, 71] on body "Dashboard Logout Theme @lucidezpesimista created. × Your Sites @lucidezpesimist…" at bounding box center [312, 132] width 624 height 265
click at [466, 129] on img at bounding box center [464, 152] width 168 height 126
click at [147, 8] on link "Dashboard" at bounding box center [154, 11] width 48 height 22
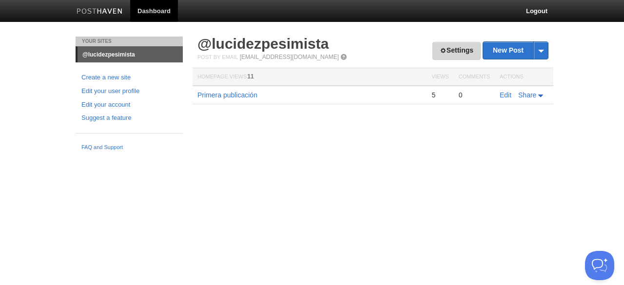
click at [442, 54] on span at bounding box center [442, 50] width 7 height 7
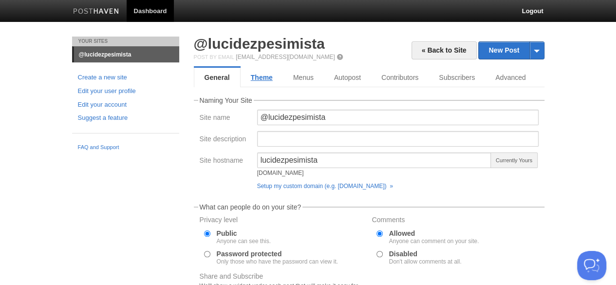
click at [270, 79] on link "Theme" at bounding box center [262, 77] width 42 height 19
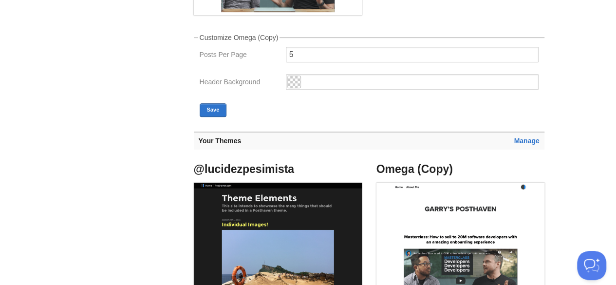
scroll to position [303, 0]
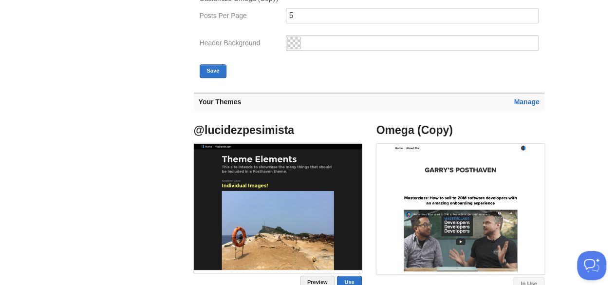
click at [330, 192] on img at bounding box center [278, 207] width 168 height 126
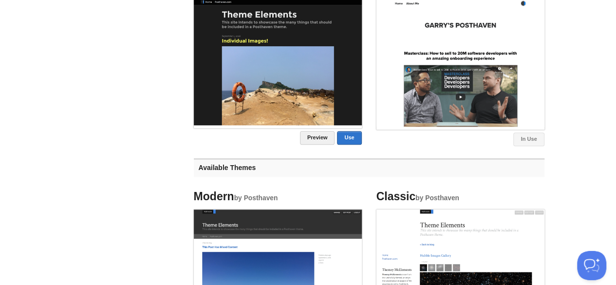
scroll to position [454, 0]
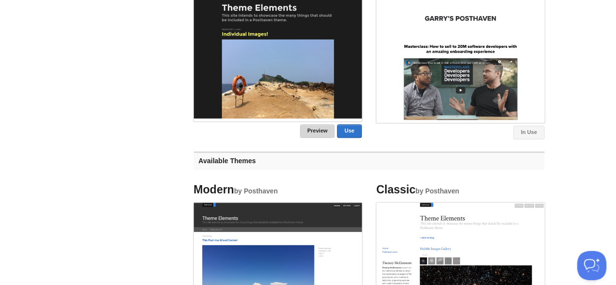
click at [318, 131] on link "Preview" at bounding box center [317, 131] width 35 height 14
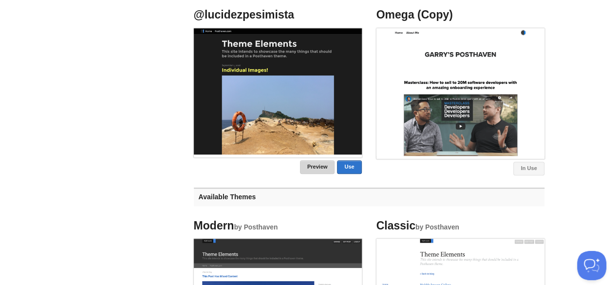
scroll to position [432, 0]
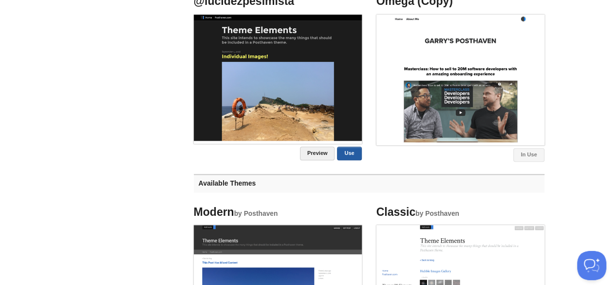
click at [346, 151] on link "Use" at bounding box center [349, 154] width 24 height 14
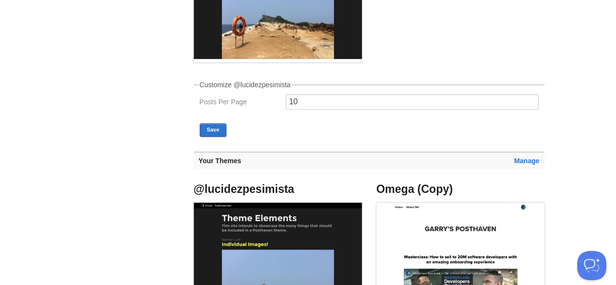
scroll to position [97, 0]
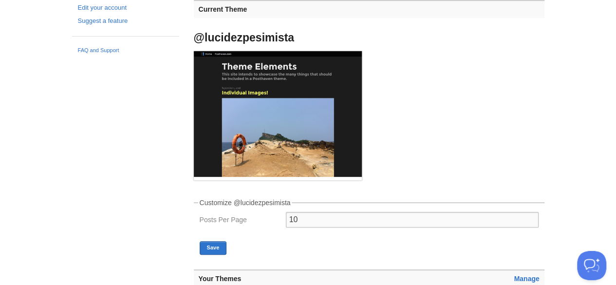
click at [304, 218] on input "10" at bounding box center [412, 220] width 253 height 16
type input "1"
type input "5"
click at [219, 242] on button "Save" at bounding box center [213, 248] width 27 height 14
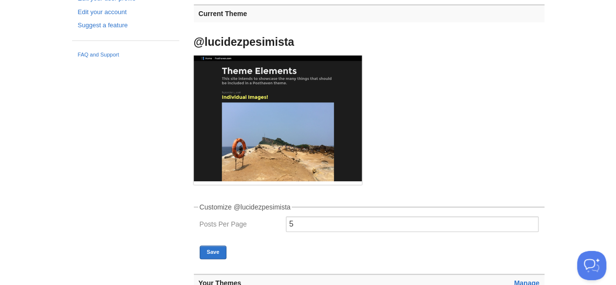
scroll to position [0, 0]
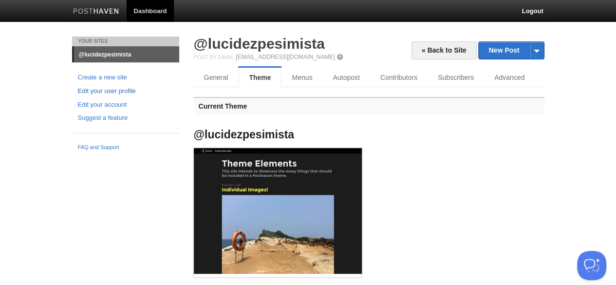
click at [102, 90] on link "Edit your user profile" at bounding box center [125, 91] width 95 height 10
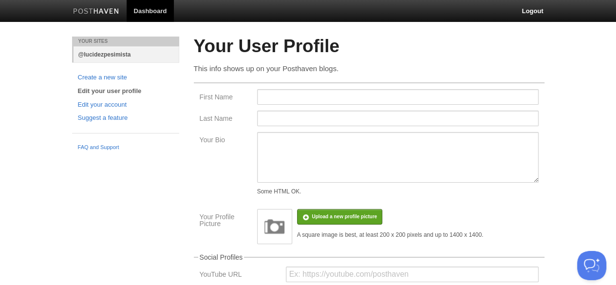
click at [106, 57] on link "@lucidezpesimista" at bounding box center [127, 54] width 106 height 16
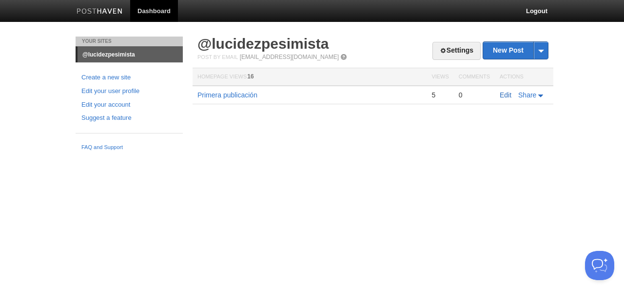
click at [505, 97] on link "Edit" at bounding box center [505, 95] width 12 height 8
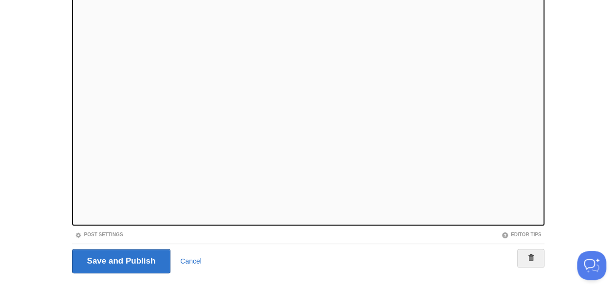
scroll to position [126, 0]
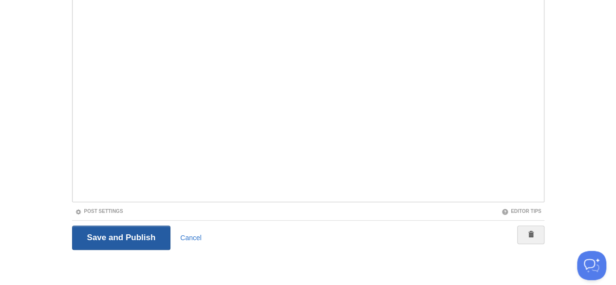
click at [101, 235] on input "Save and Publish" at bounding box center [121, 238] width 99 height 24
